Goal: Task Accomplishment & Management: Manage account settings

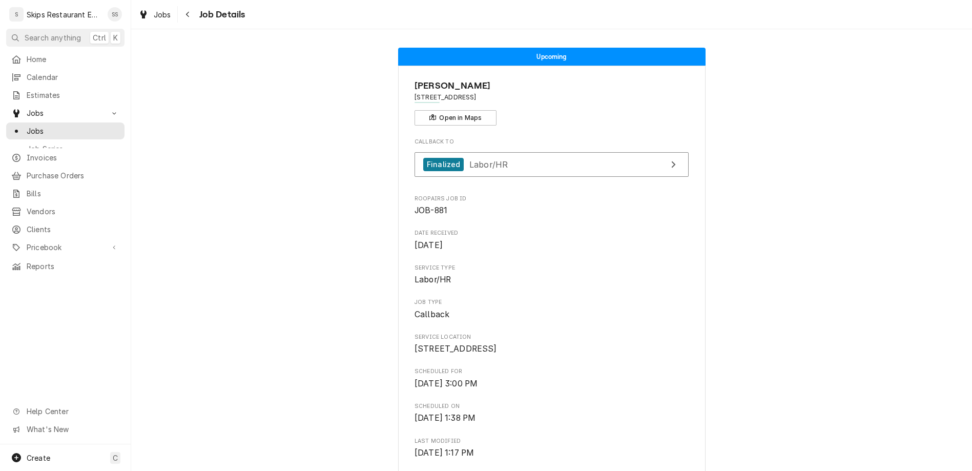
scroll to position [400, 0]
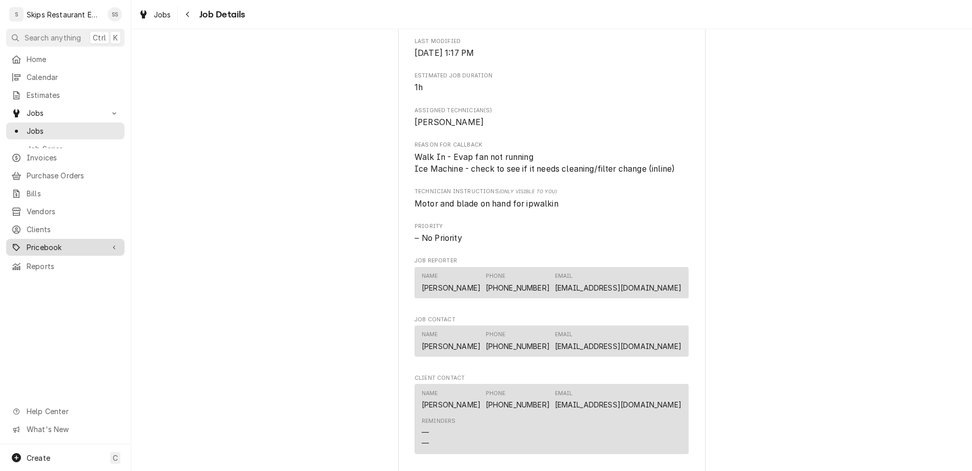
click at [35, 242] on span "Pricebook" at bounding box center [65, 247] width 77 height 11
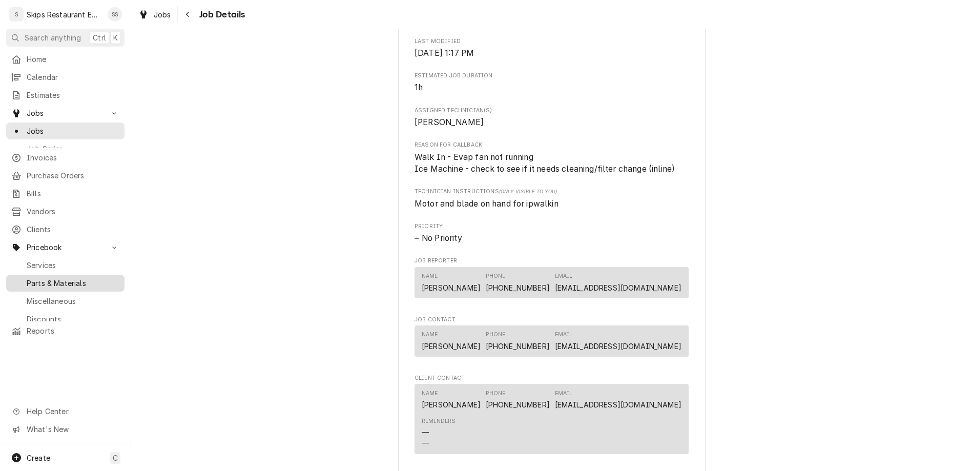
click at [41, 278] on span "Parts & Materials" at bounding box center [73, 283] width 93 height 11
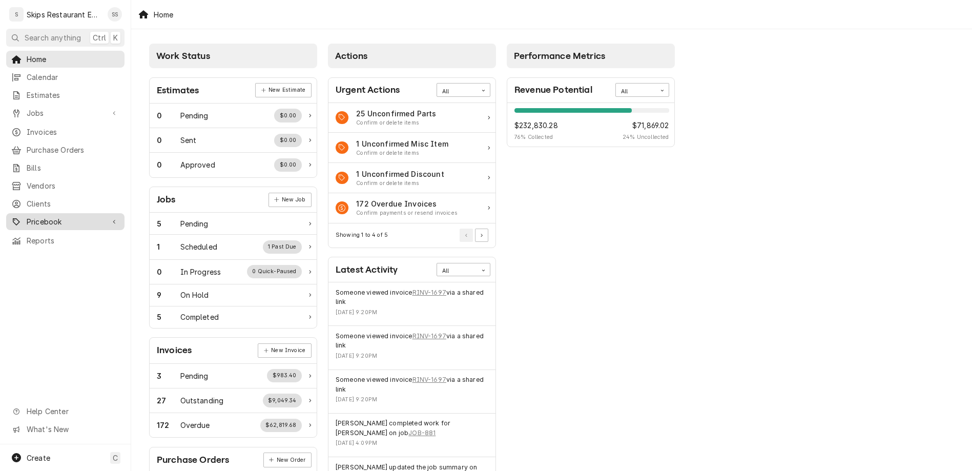
click at [39, 216] on span "Pricebook" at bounding box center [65, 221] width 77 height 11
click at [37, 252] on span "Parts & Materials" at bounding box center [73, 257] width 93 height 11
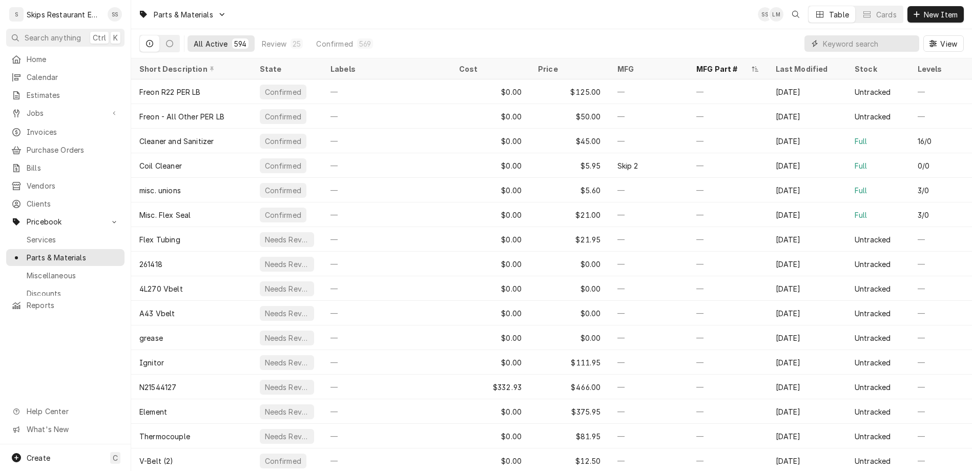
click at [887, 35] on input "Dynamic Content Wrapper" at bounding box center [868, 43] width 91 height 16
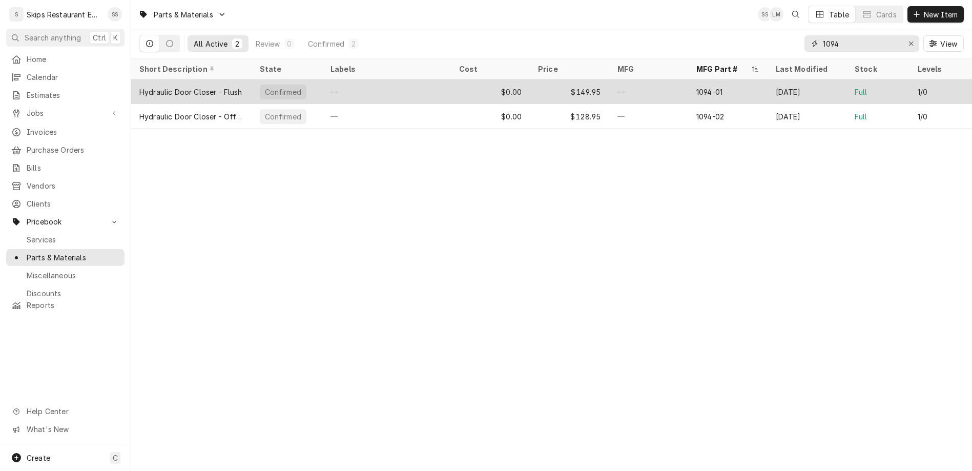
type input "1094"
click at [264, 87] on div "Confirmed" at bounding box center [283, 92] width 38 height 11
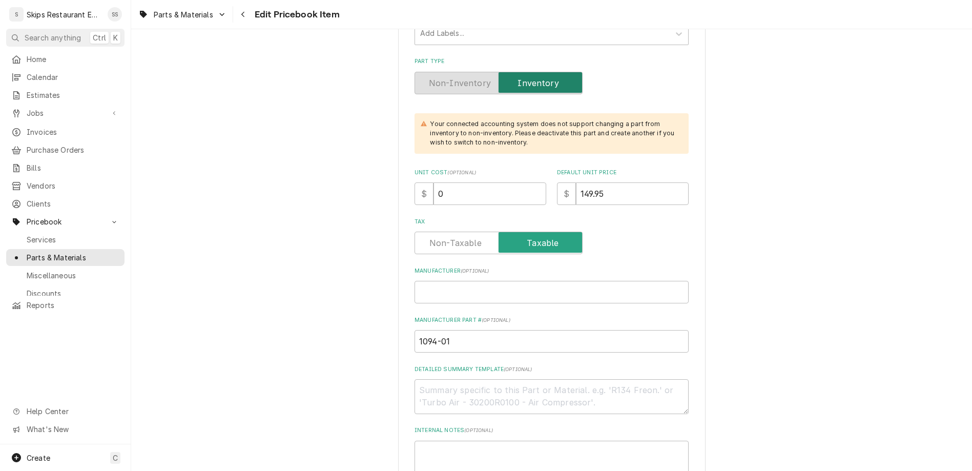
scroll to position [400, 0]
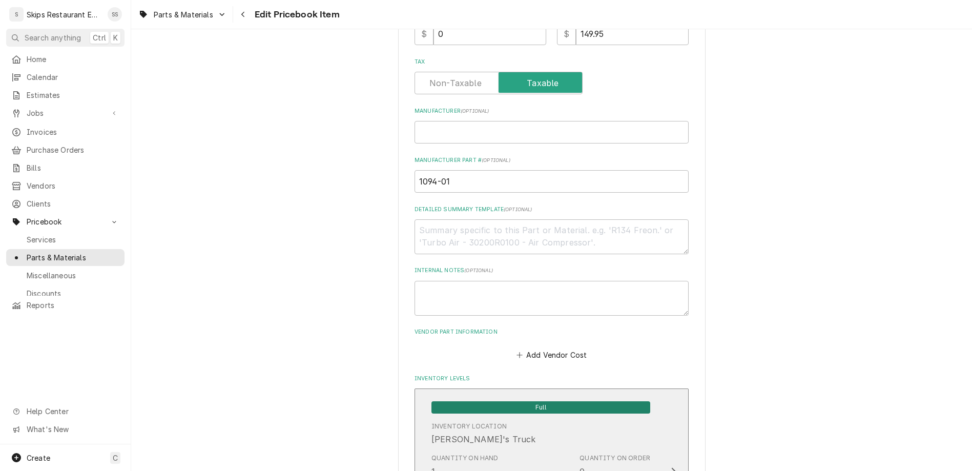
click at [468, 453] on div "Quantity on Hand 1" at bounding box center [464, 465] width 67 height 24
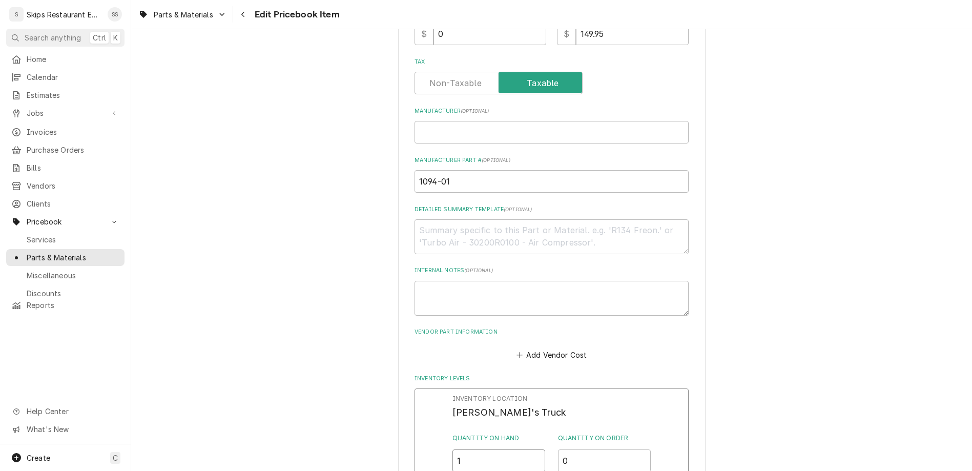
drag, startPoint x: 473, startPoint y: 260, endPoint x: 431, endPoint y: 266, distance: 43.0
click at [452, 449] on input "1" at bounding box center [498, 460] width 93 height 23
type input "0"
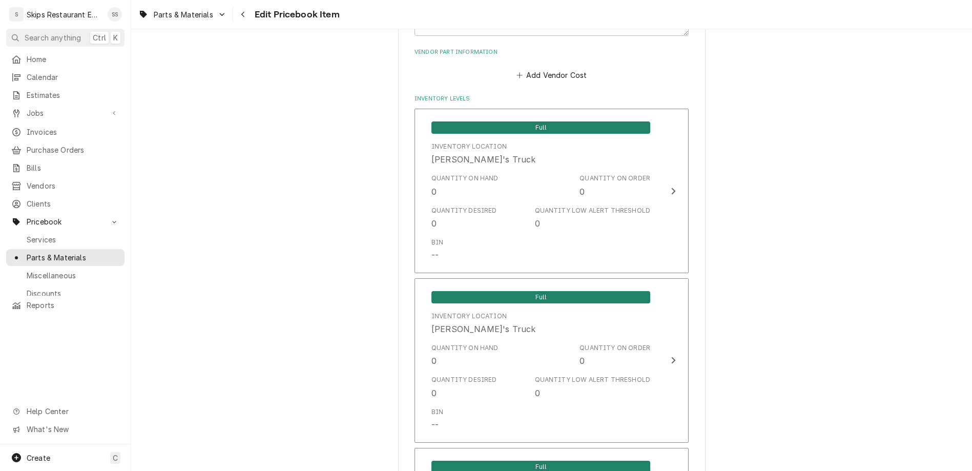
scroll to position [686, 0]
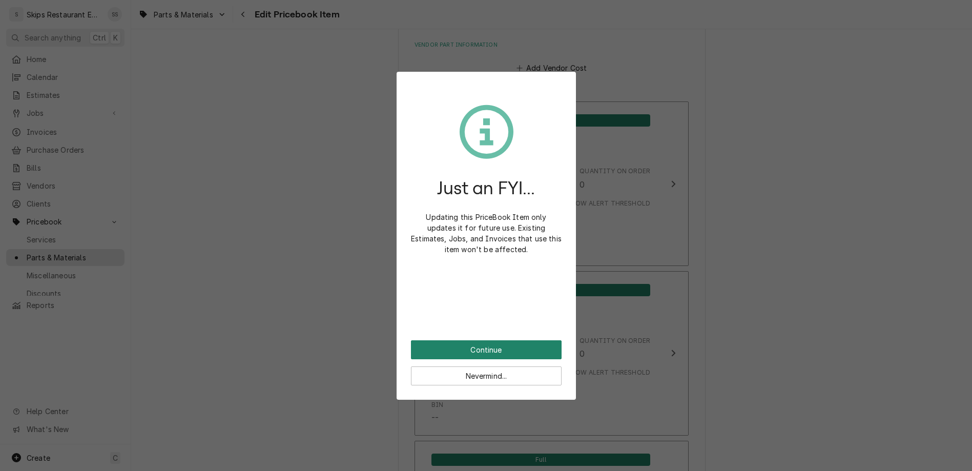
click at [479, 340] on button "Continue" at bounding box center [486, 349] width 151 height 19
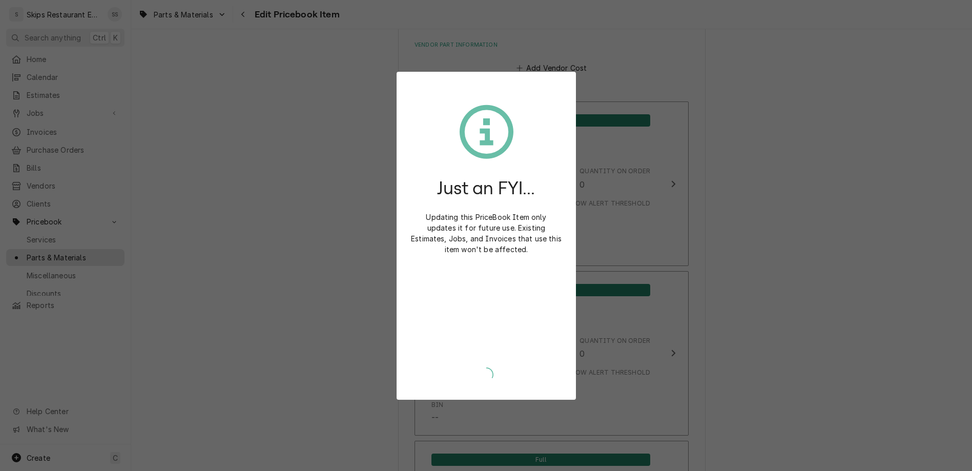
scroll to position [682, 0]
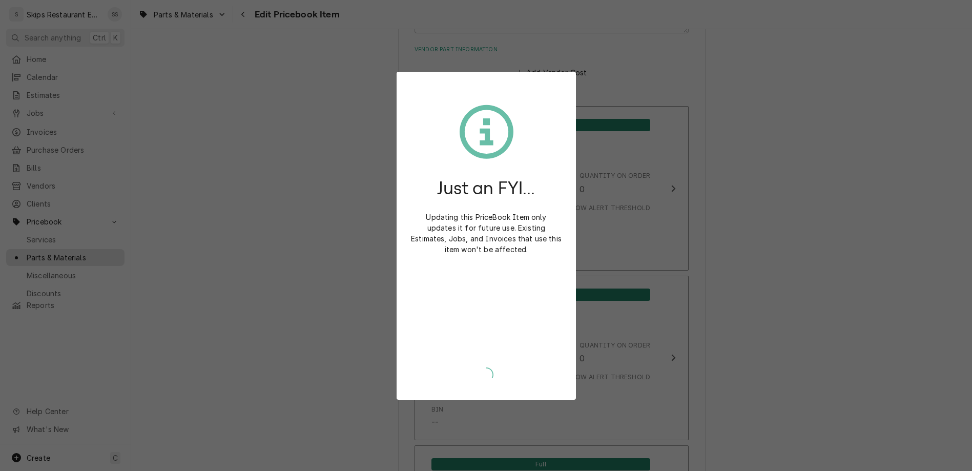
type textarea "x"
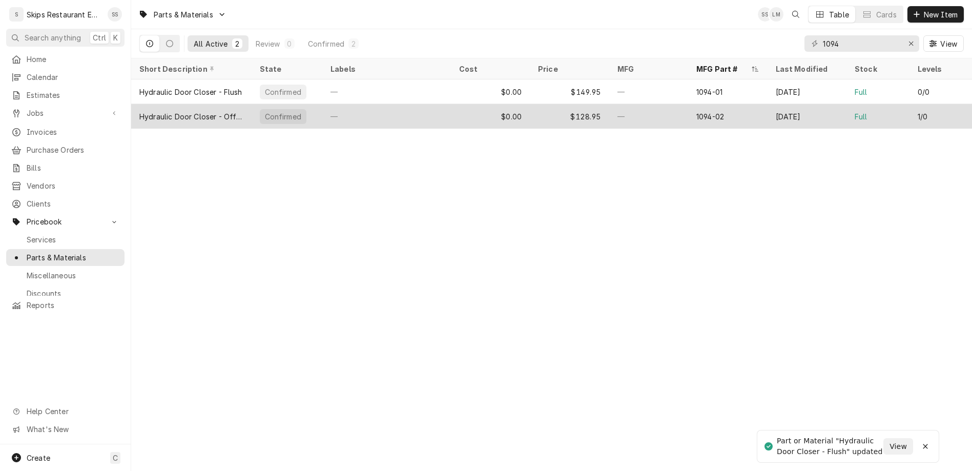
click at [264, 111] on div "Confirmed" at bounding box center [283, 116] width 38 height 11
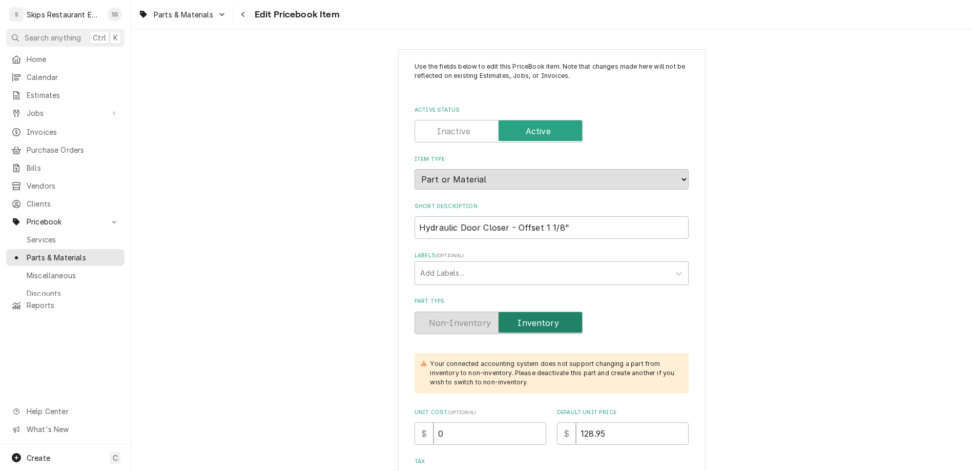
scroll to position [280, 0]
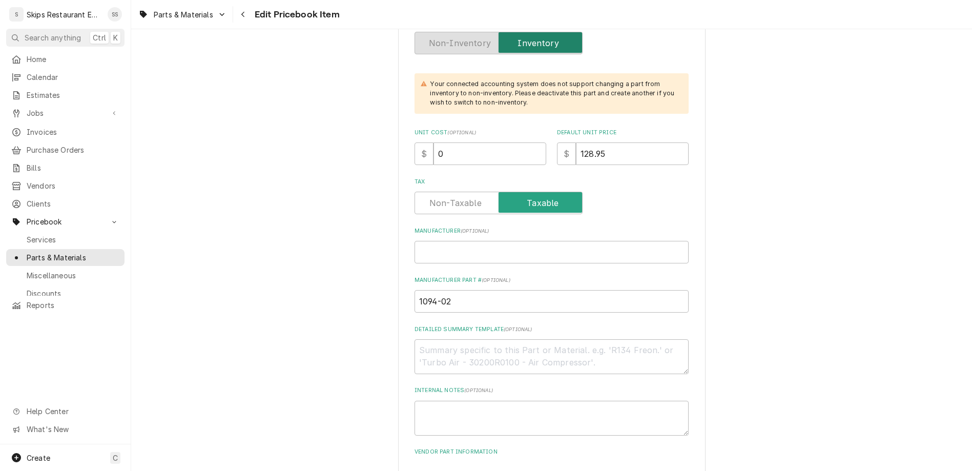
drag, startPoint x: 472, startPoint y: 385, endPoint x: 432, endPoint y: 384, distance: 39.5
type input "0"
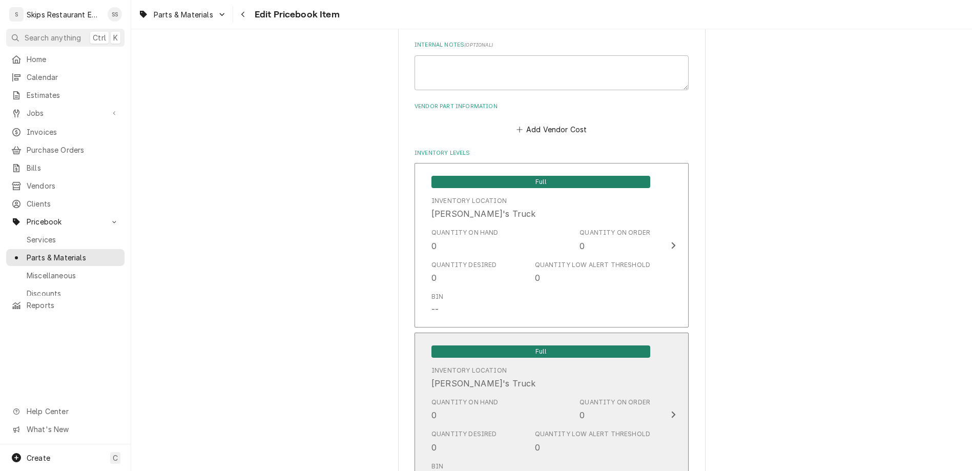
scroll to position [686, 0]
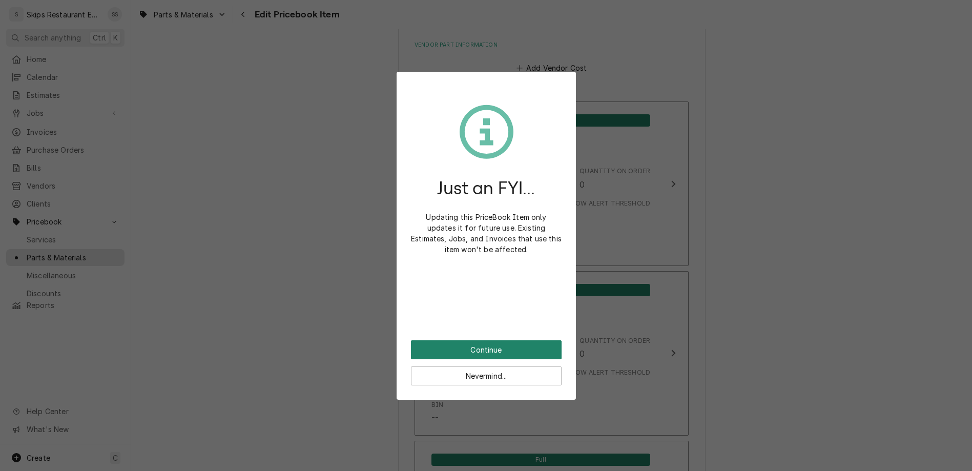
click at [487, 340] on button "Continue" at bounding box center [486, 349] width 151 height 19
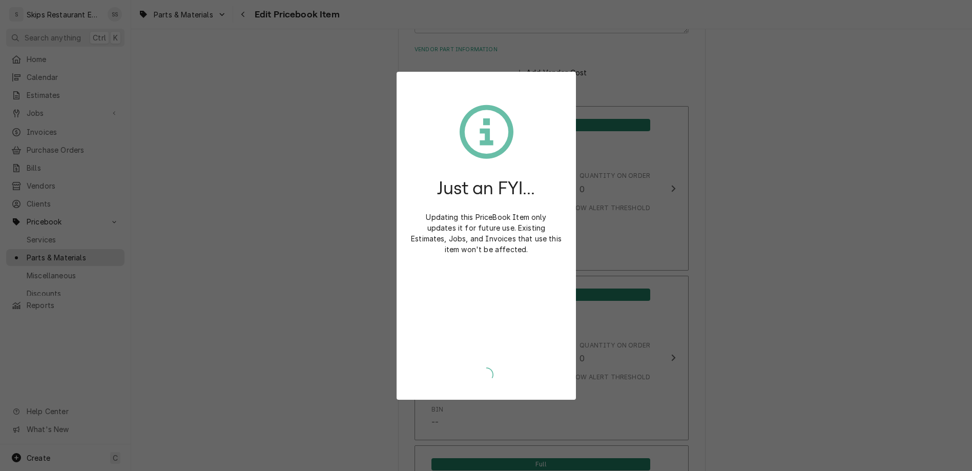
type textarea "x"
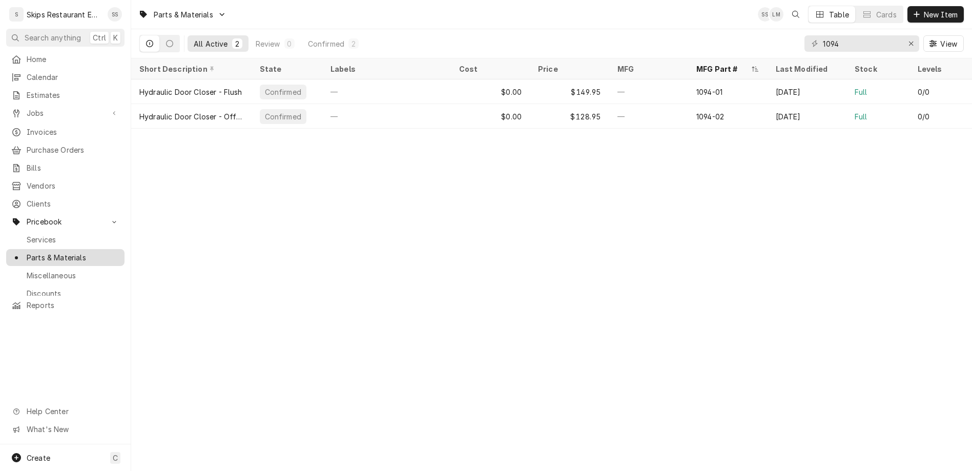
click at [34, 252] on span "Parts & Materials" at bounding box center [73, 257] width 93 height 11
